Goal: Navigation & Orientation: Find specific page/section

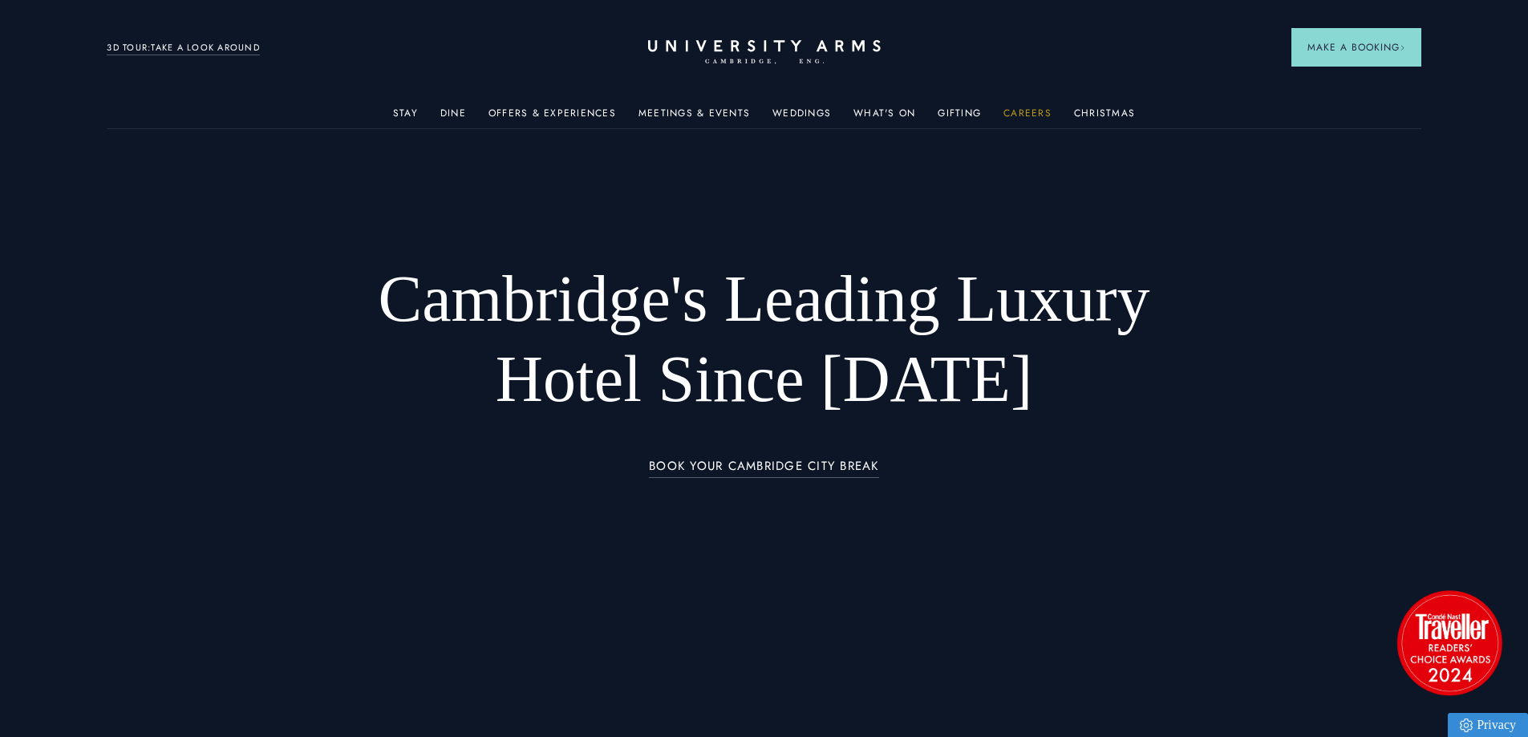
click at [1026, 108] on link "Careers" at bounding box center [1028, 118] width 48 height 21
click at [952, 110] on link "Gifting" at bounding box center [959, 118] width 43 height 21
